Goal: Task Accomplishment & Management: Manage account settings

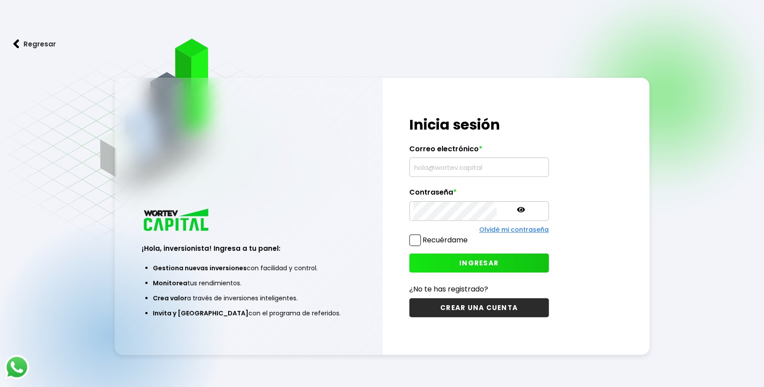
click at [436, 168] on input "text" at bounding box center [479, 167] width 132 height 19
click at [429, 173] on input "text" at bounding box center [479, 167] width 132 height 19
type input "ldvanegas30@outlook.com"
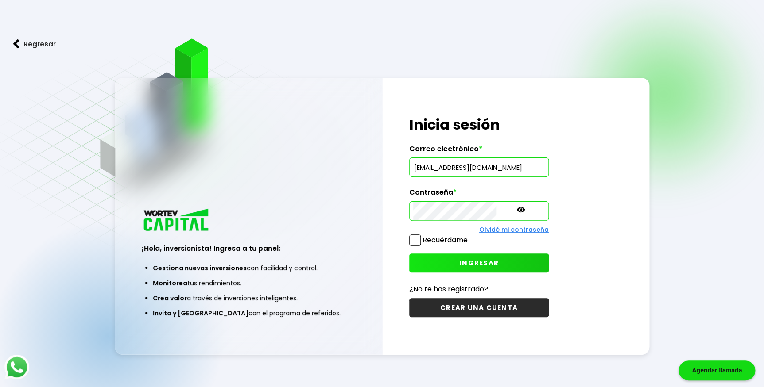
click at [434, 258] on button "INGRESAR" at bounding box center [478, 263] width 139 height 19
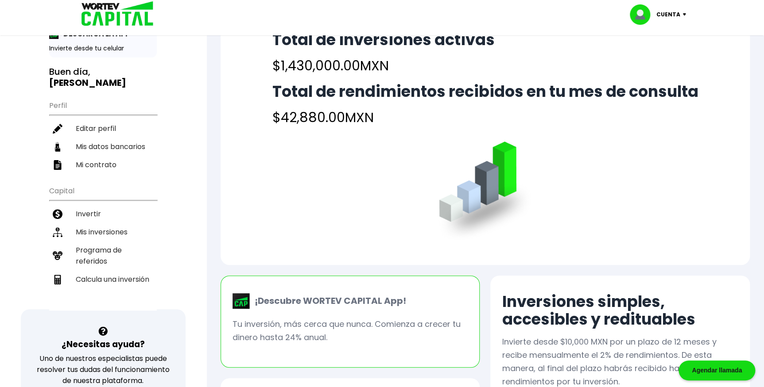
scroll to position [80, 0]
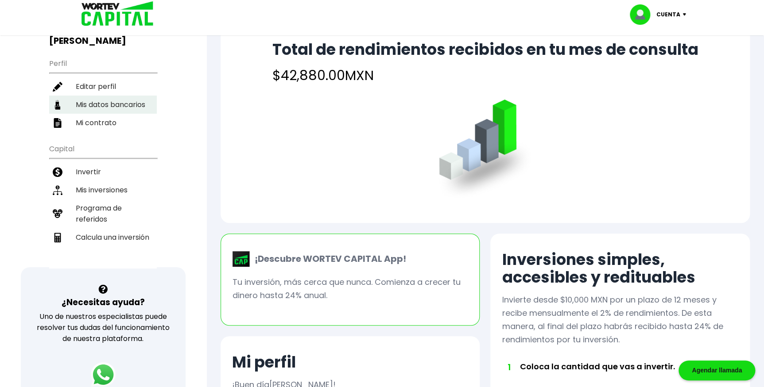
click at [109, 96] on li "Mis datos bancarios" at bounding box center [103, 105] width 108 height 18
select select "BBVA Bancomer"
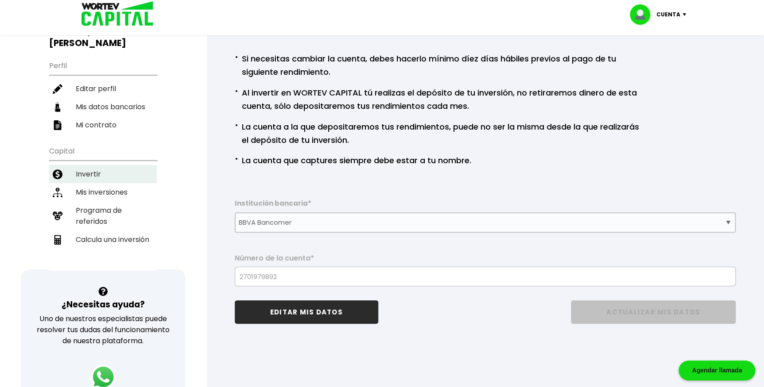
scroll to position [161, 0]
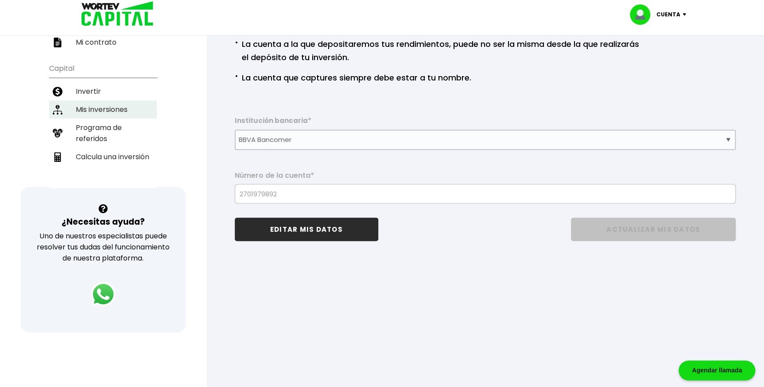
click at [104, 101] on li "Mis inversiones" at bounding box center [103, 110] width 108 height 18
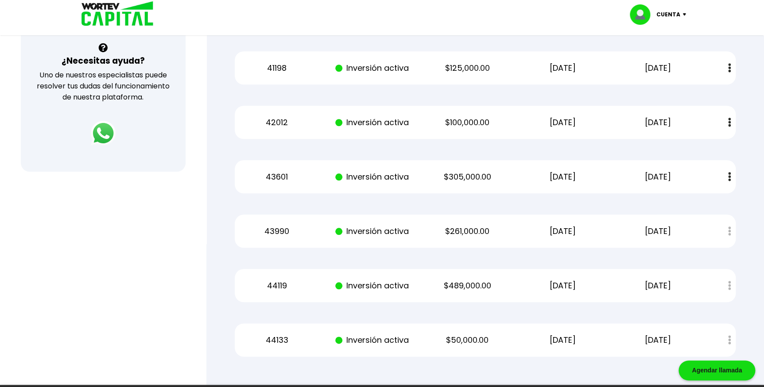
scroll to position [282, 0]
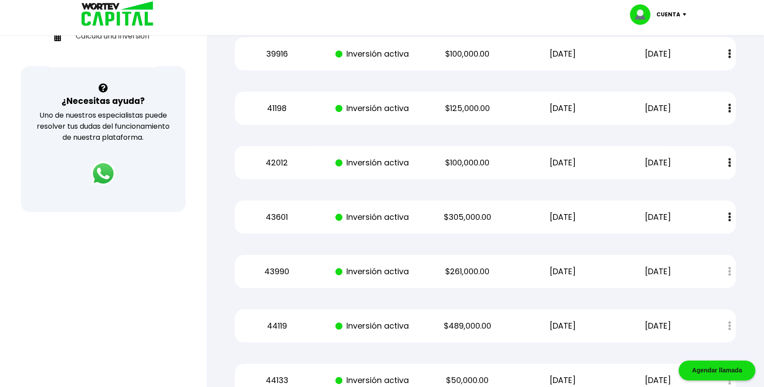
click at [726, 163] on button at bounding box center [729, 162] width 12 height 19
click at [678, 187] on link "Estado de cuenta" at bounding box center [671, 186] width 62 height 11
